Goal: Task Accomplishment & Management: Manage account settings

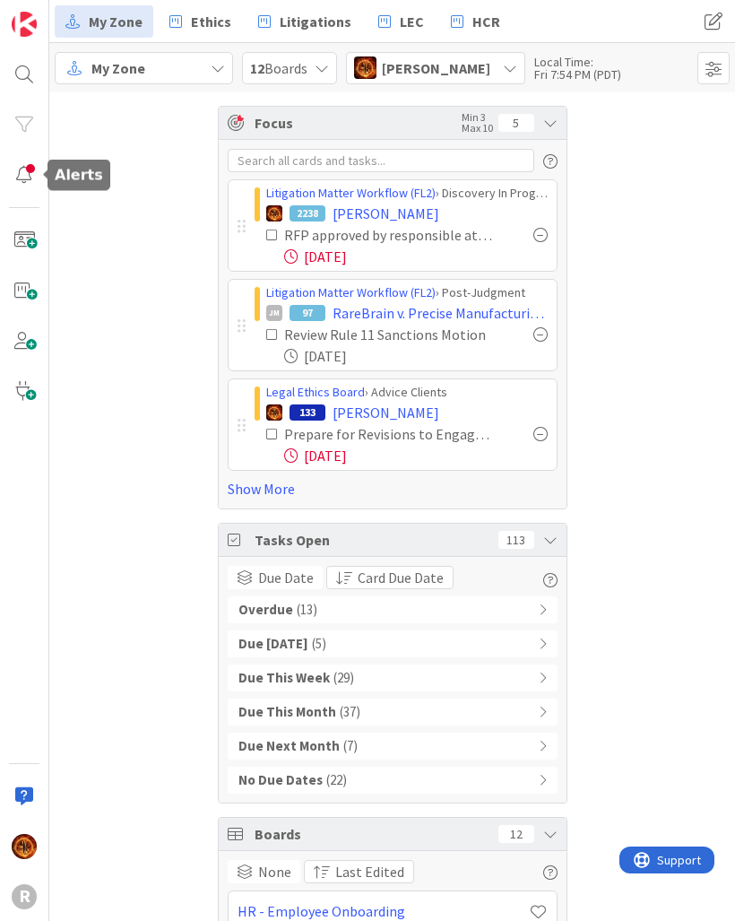
click at [26, 183] on div at bounding box center [24, 175] width 36 height 36
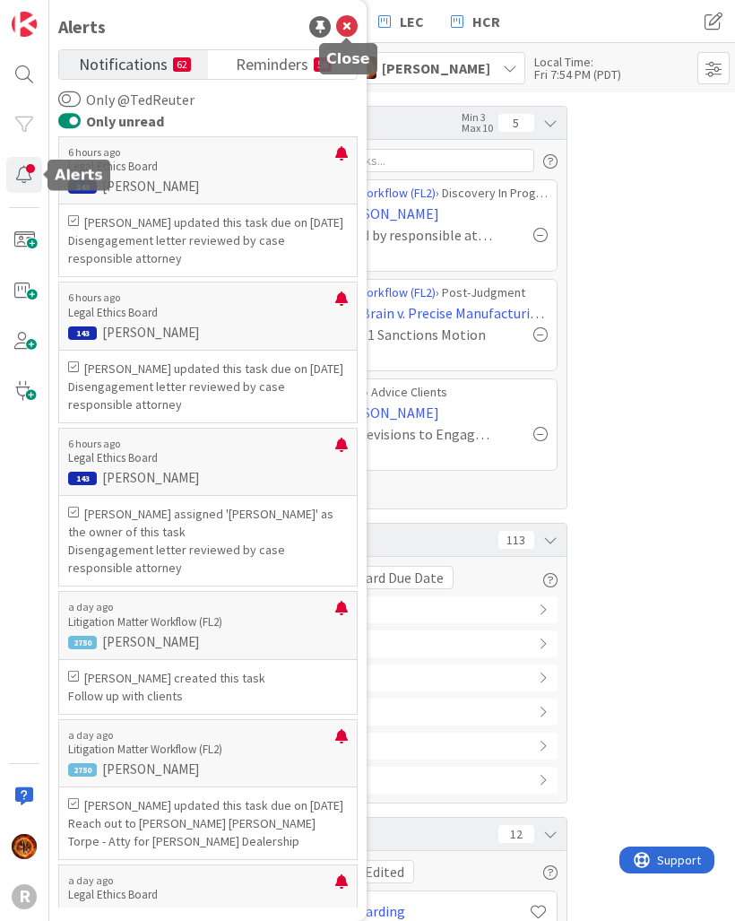
click at [344, 27] on icon at bounding box center [347, 27] width 22 height 22
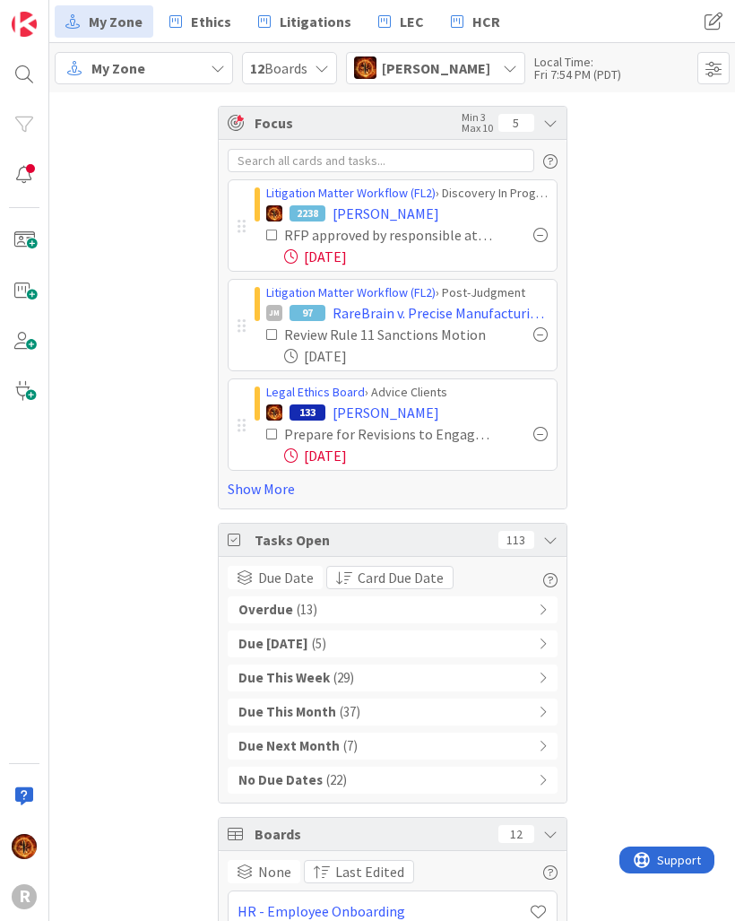
click at [539, 617] on div "Overdue ( 13 )" at bounding box center [393, 609] width 330 height 27
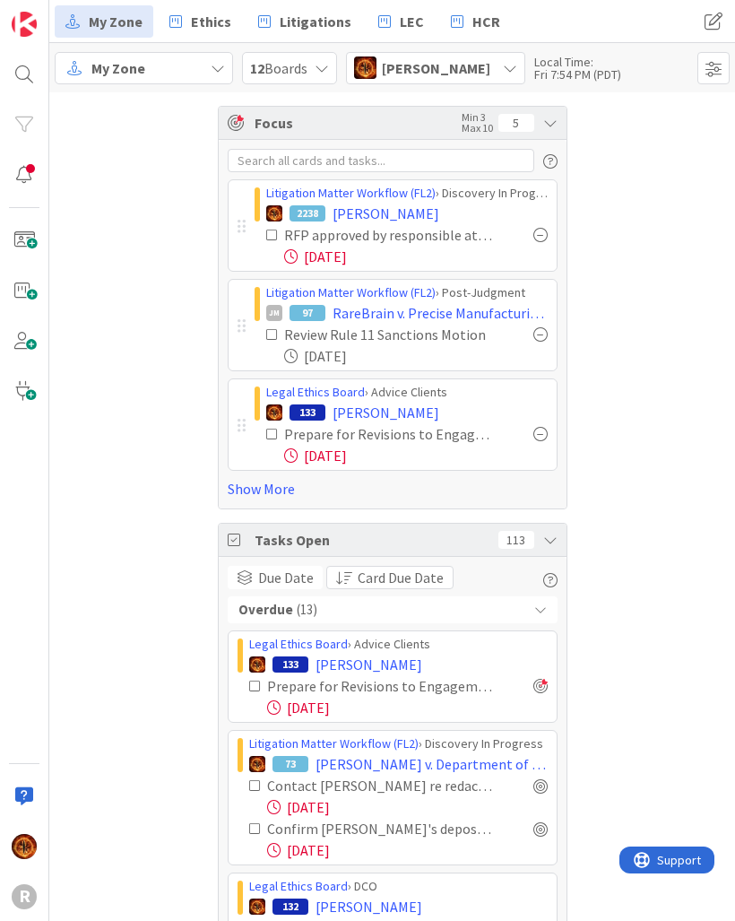
click at [539, 616] on div "Overdue ( 13 )" at bounding box center [393, 609] width 330 height 27
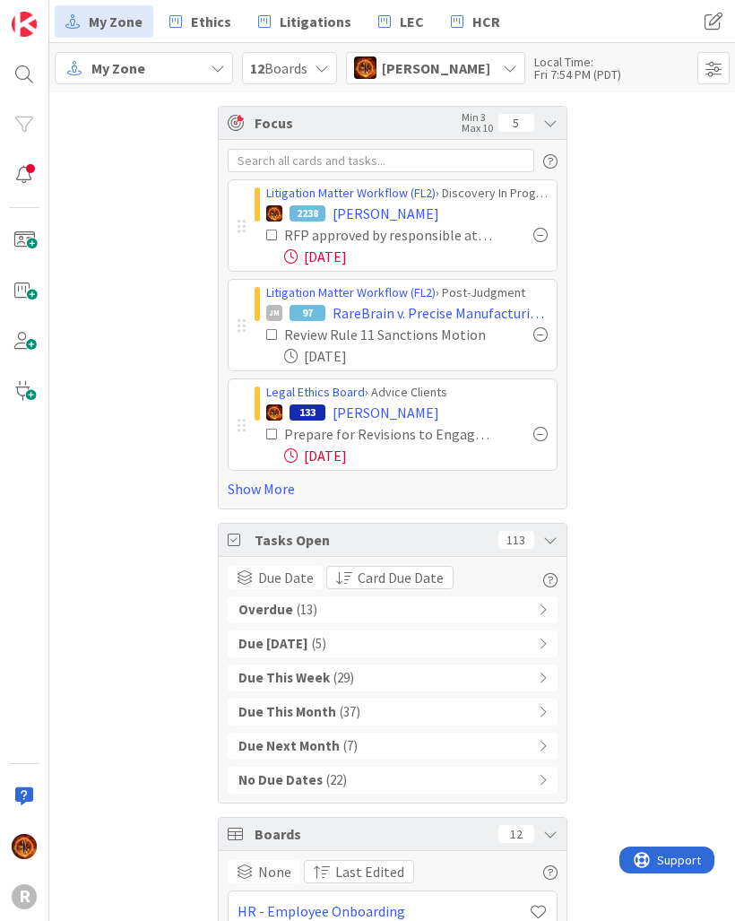
click at [549, 610] on div "Overdue ( 13 )" at bounding box center [393, 609] width 330 height 27
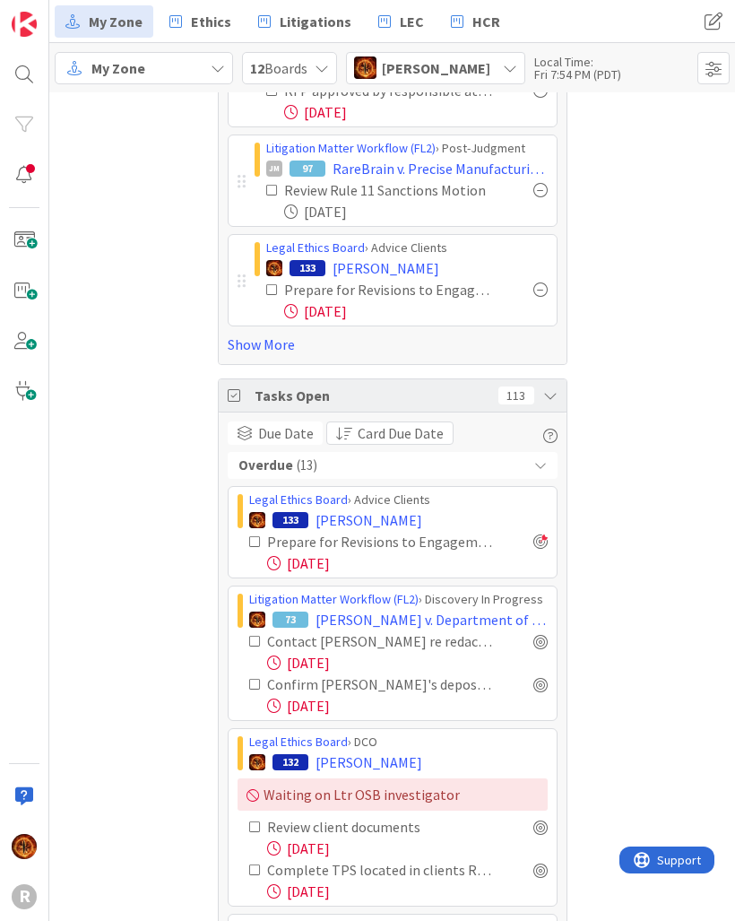
scroll to position [148, 0]
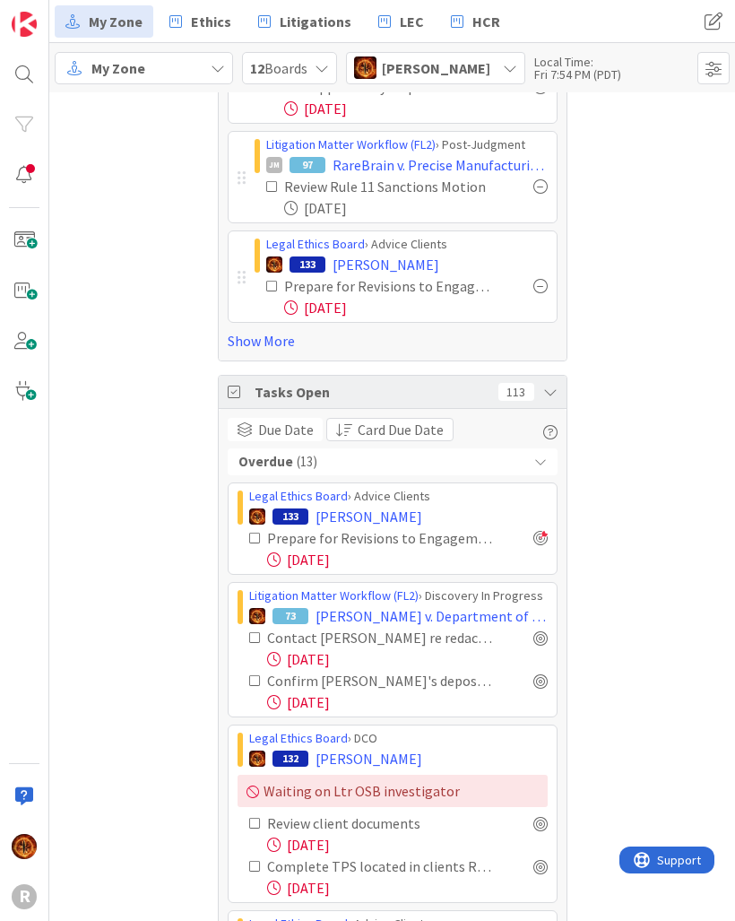
click at [249, 683] on icon at bounding box center [255, 680] width 13 height 13
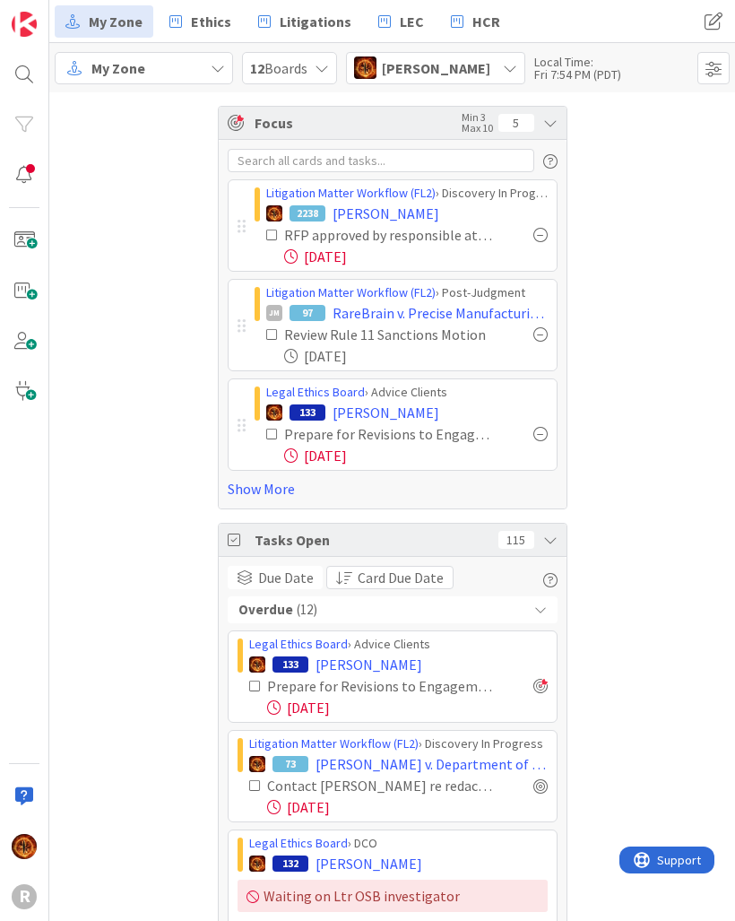
scroll to position [0, 0]
click at [276, 495] on link "Show More" at bounding box center [393, 489] width 330 height 22
